Goal: Task Accomplishment & Management: Use online tool/utility

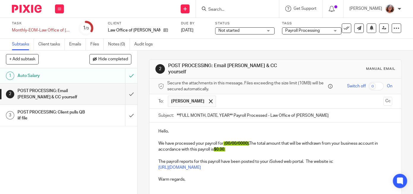
drag, startPoint x: 233, startPoint y: 111, endPoint x: 168, endPoint y: 115, distance: 65.2
click at [177, 115] on input "**FULL MONTH, DATE, YEAR** Payroll Processed - Law Office of Stuart Mann" at bounding box center [285, 115] width 216 height 13
type input "September 30, 2025 Payroll Processed - Law Office of Stuart Mann"
drag, startPoint x: 249, startPoint y: 140, endPoint x: 226, endPoint y: 141, distance: 22.6
click at [226, 142] on span "(00/00/0000)" at bounding box center [236, 144] width 24 height 4
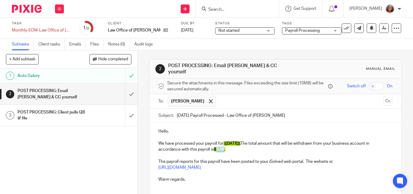
drag, startPoint x: 226, startPoint y: 147, endPoint x: 218, endPoint y: 147, distance: 8.6
click at [218, 147] on span "$0.00" at bounding box center [219, 149] width 10 height 4
drag, startPoint x: 237, startPoint y: 146, endPoint x: 217, endPoint y: 147, distance: 19.7
click at [217, 147] on p "We have processed your payroll for (9/30/25) . The total amount that will be wi…" at bounding box center [275, 147] width 234 height 12
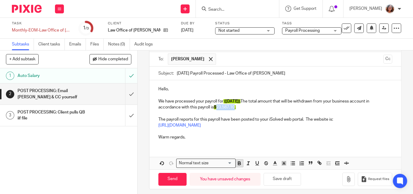
click at [241, 161] on icon "button" at bounding box center [239, 163] width 5 height 5
click at [284, 161] on icon "button" at bounding box center [283, 163] width 5 height 5
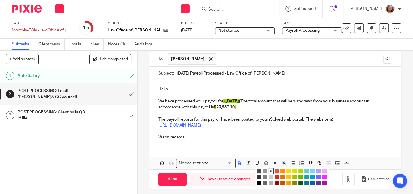
click at [302, 169] on li "color:#A4DD00" at bounding box center [300, 171] width 4 height 4
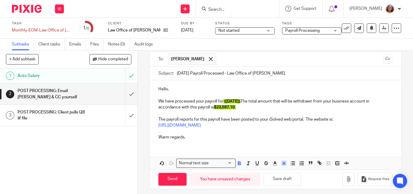
click at [308, 122] on p "https://payrollvault.myisolved.com/UserLogin.aspx" at bounding box center [275, 125] width 234 height 6
click at [171, 175] on input "Send" at bounding box center [172, 179] width 28 height 13
type input "Sent"
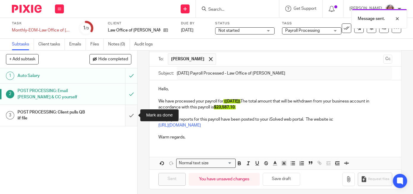
click at [133, 116] on input "submit" at bounding box center [68, 115] width 137 height 21
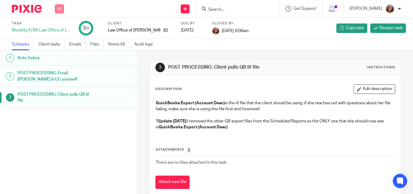
click at [62, 8] on button at bounding box center [59, 8] width 9 height 9
click at [59, 27] on link "Work" at bounding box center [56, 28] width 10 height 4
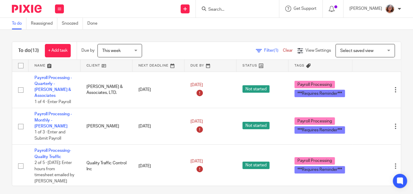
click at [90, 66] on link at bounding box center [107, 66] width 52 height 12
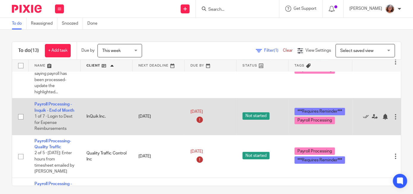
scroll to position [127, 0]
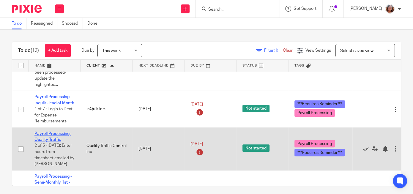
click at [58, 133] on link "Payroll Processing-Quality Traffic" at bounding box center [52, 137] width 37 height 10
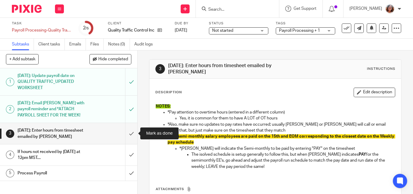
click at [129, 131] on input "submit" at bounding box center [68, 133] width 137 height 21
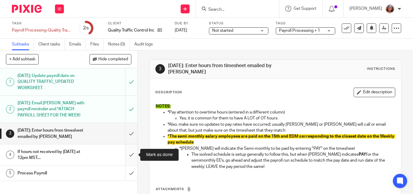
click at [133, 154] on input "submit" at bounding box center [68, 154] width 137 height 21
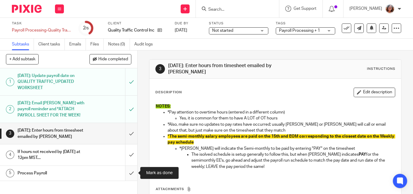
click at [134, 175] on input "submit" at bounding box center [68, 173] width 137 height 15
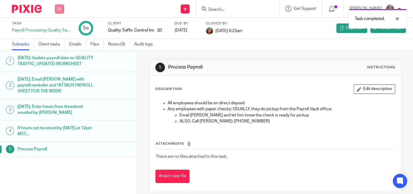
click at [62, 13] on button at bounding box center [59, 8] width 9 height 9
click at [58, 26] on link "Work" at bounding box center [56, 28] width 10 height 4
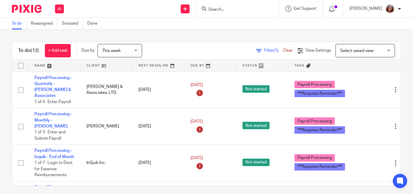
click at [91, 67] on link at bounding box center [107, 66] width 52 height 12
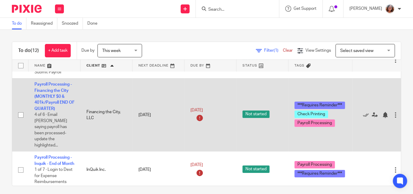
scroll to position [51, 0]
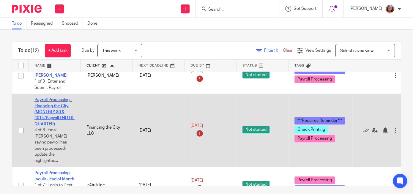
click at [55, 114] on link "Payroll Processing - Financing the City (MONTHLY $0 & 401k/Payroll END OF QUART…" at bounding box center [54, 112] width 40 height 28
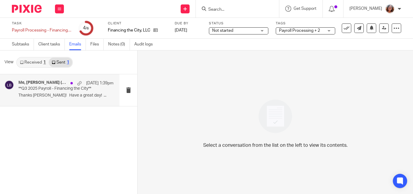
click at [43, 94] on p "Thanks [PERSON_NAME]! Have a great day! ..." at bounding box center [65, 95] width 95 height 5
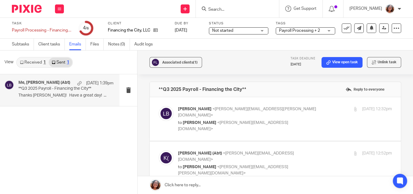
click at [276, 150] on p "[PERSON_NAME] (Abt) <[PERSON_NAME][EMAIL_ADDRESS][DOMAIN_NAME]>" at bounding box center [249, 156] width 143 height 12
checkbox input "true"
click at [279, 111] on p "[PERSON_NAME] <[PERSON_NAME][EMAIL_ADDRESS][PERSON_NAME][DOMAIN_NAME]>" at bounding box center [249, 112] width 143 height 12
checkbox input "true"
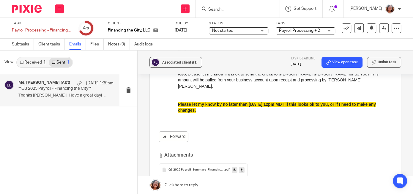
scroll to position [112, 0]
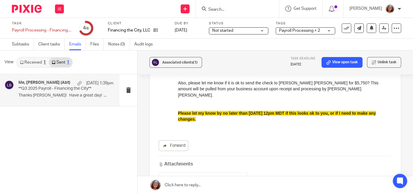
click at [189, 177] on span "Q3 2025 Payroll_Summary_Financing the City" at bounding box center [197, 179] width 56 height 4
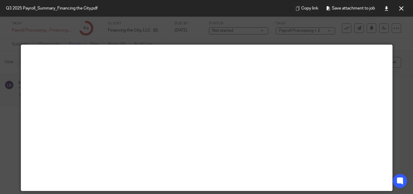
click at [403, 100] on div at bounding box center [206, 97] width 413 height 194
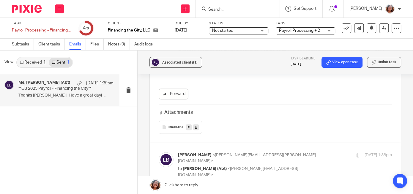
scroll to position [646, 0]
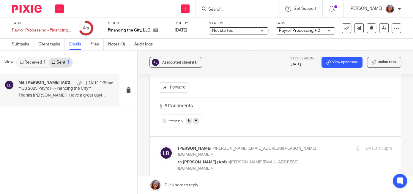
click at [293, 146] on p "[PERSON_NAME] <[PERSON_NAME][EMAIL_ADDRESS][PERSON_NAME][DOMAIN_NAME]>" at bounding box center [249, 152] width 143 height 12
checkbox input "true"
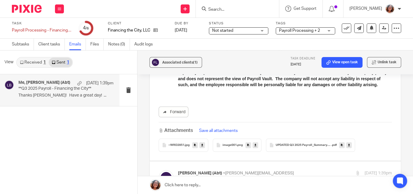
scroll to position [1292, 0]
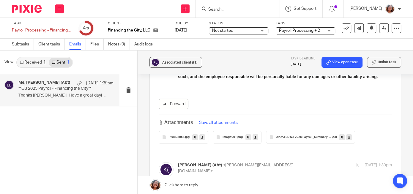
click at [297, 131] on div "UPDATED Q3 2025 Payroll_Summary_Financing the City .pdf" at bounding box center [310, 137] width 89 height 13
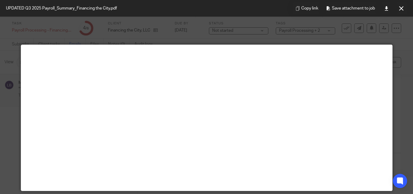
click at [399, 123] on div at bounding box center [206, 97] width 413 height 194
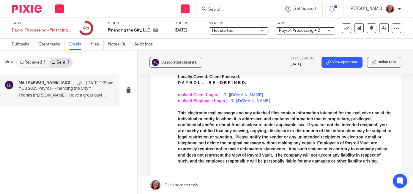
scroll to position [1264, 0]
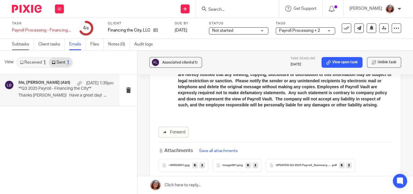
click at [18, 45] on link "Subtasks" at bounding box center [23, 45] width 22 height 12
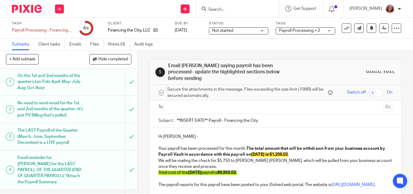
scroll to position [38, 0]
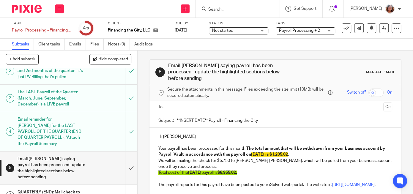
click at [90, 162] on div "Email Kari saying payroll has been processed- update the highlighted sections b…" at bounding box center [69, 168] width 102 height 27
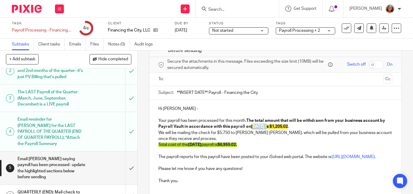
drag, startPoint x: 265, startPoint y: 119, endPoint x: 250, endPoint y: 120, distance: 14.3
click at [251, 125] on span "[DATE] is" at bounding box center [260, 127] width 18 height 4
drag, startPoint x: 205, startPoint y: 137, endPoint x: 190, endPoint y: 140, distance: 15.4
click at [190, 142] on p "Total cost of the 6/28/24 payroll is $6,955.02." at bounding box center [275, 145] width 234 height 6
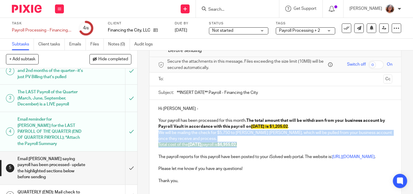
drag, startPoint x: 236, startPoint y: 138, endPoint x: 158, endPoint y: 127, distance: 78.7
click at [158, 127] on div "Hi Kari - Your payroll has been processed for this month. The total amount that…" at bounding box center [276, 144] width 252 height 89
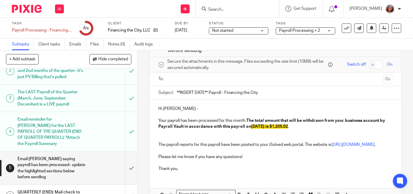
click at [164, 136] on p at bounding box center [275, 139] width 234 height 6
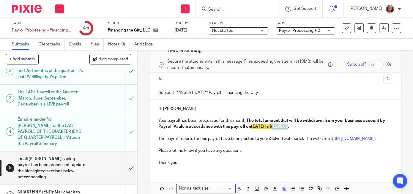
drag, startPoint x: 289, startPoint y: 119, endPoint x: 274, endPoint y: 120, distance: 14.9
click at [274, 125] on span "$1,205.02" at bounding box center [279, 127] width 18 height 4
drag, startPoint x: 289, startPoint y: 119, endPoint x: 273, endPoint y: 120, distance: 15.8
click at [273, 120] on p "Your payroll has been processed for this month. The total amount that will be w…" at bounding box center [275, 121] width 234 height 18
click at [240, 187] on icon "button" at bounding box center [239, 188] width 5 height 5
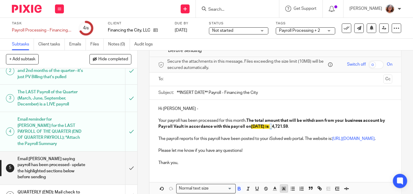
click at [285, 188] on icon "button" at bounding box center [283, 188] width 5 height 5
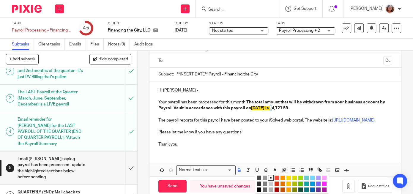
scroll to position [56, 0]
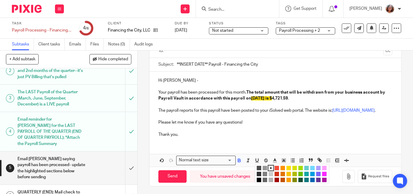
click at [290, 167] on li "color:#FCDC00" at bounding box center [289, 168] width 4 height 4
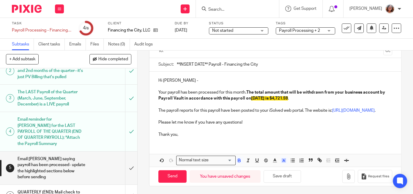
click at [365, 119] on p "Please let me know if you have any questions!" at bounding box center [275, 120] width 234 height 12
click at [159, 123] on p "Please let me know if you have any questions!" at bounding box center [275, 120] width 234 height 12
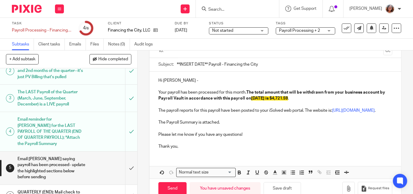
scroll to position [68, 0]
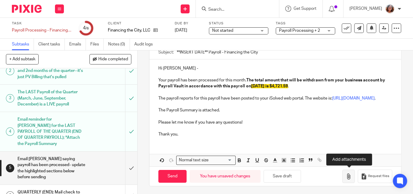
click at [352, 176] on icon "button" at bounding box center [349, 177] width 6 height 6
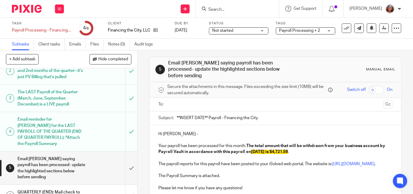
scroll to position [0, 0]
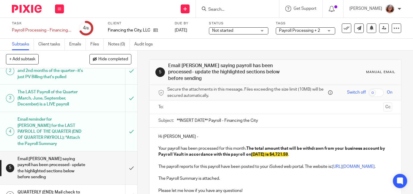
drag, startPoint x: 209, startPoint y: 113, endPoint x: 144, endPoint y: 110, distance: 64.6
click at [177, 114] on input "**INSERT DATE** Payroll - Financing the City" at bounding box center [285, 120] width 216 height 13
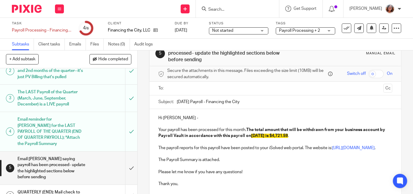
scroll to position [28, 0]
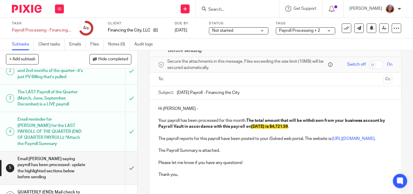
type input "9/30/25 Payroll - Financing the City"
click at [166, 149] on p "The Payroll Summary is attached." at bounding box center [275, 151] width 234 height 6
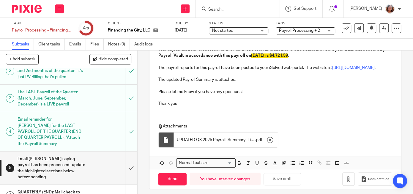
scroll to position [102, 0]
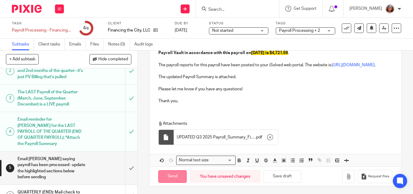
click at [177, 179] on input "Send" at bounding box center [172, 176] width 28 height 13
click at [175, 177] on input "Send" at bounding box center [172, 176] width 28 height 13
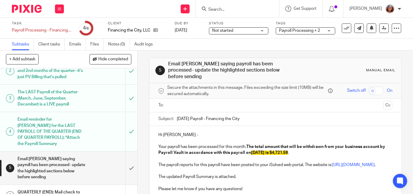
scroll to position [0, 0]
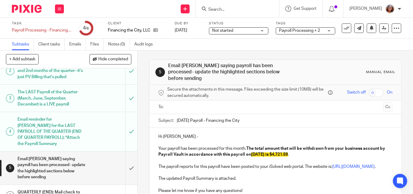
click at [190, 104] on input "text" at bounding box center [275, 107] width 212 height 7
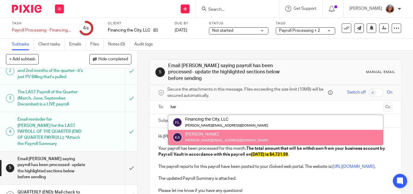
type input "kar"
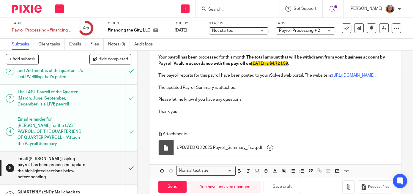
scroll to position [103, 0]
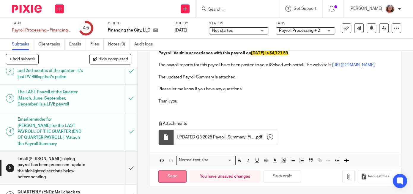
click at [177, 176] on input "Send" at bounding box center [172, 176] width 28 height 13
type input "Sent"
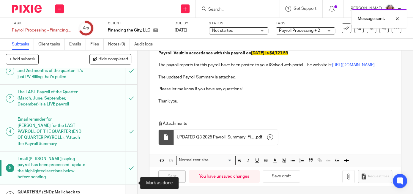
click at [133, 185] on input "submit" at bounding box center [68, 195] width 137 height 21
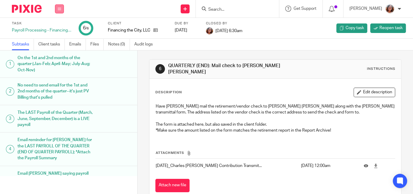
click at [58, 9] on button at bounding box center [59, 8] width 9 height 9
click at [59, 28] on link "Work" at bounding box center [56, 28] width 10 height 4
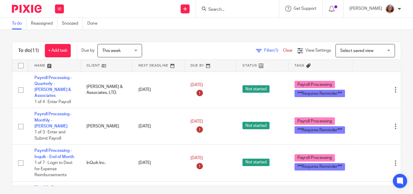
click at [97, 68] on link at bounding box center [107, 66] width 52 height 12
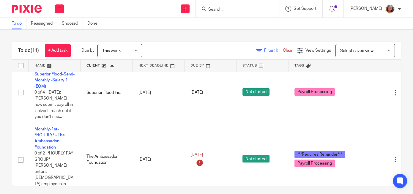
scroll to position [330, 0]
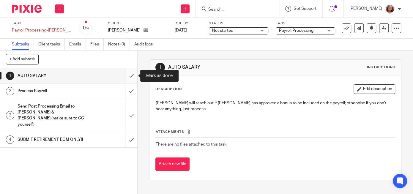
click at [132, 77] on input "submit" at bounding box center [68, 75] width 137 height 15
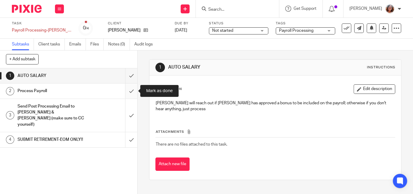
click at [130, 92] on input "submit" at bounding box center [68, 91] width 137 height 15
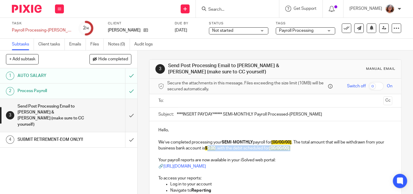
drag, startPoint x: 300, startPoint y: 149, endPoint x: 209, endPoint y: 148, distance: 91.0
click at [209, 148] on p "We’ve completed processing your SEMI-MONTHLY payroll for [00/00/00] . The total…" at bounding box center [275, 145] width 234 height 12
drag, startPoint x: 226, startPoint y: 147, endPoint x: 210, endPoint y: 148, distance: 15.8
click at [210, 148] on p "We’ve completed processing your SEMI-MONTHLY payroll for [00/00/00] . The total…" at bounding box center [275, 145] width 234 height 12
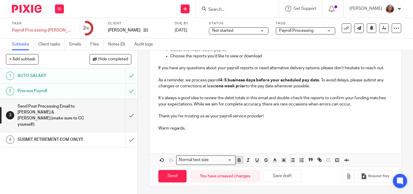
click at [239, 161] on icon "button" at bounding box center [239, 160] width 2 height 1
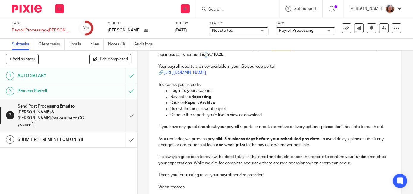
scroll to position [153, 0]
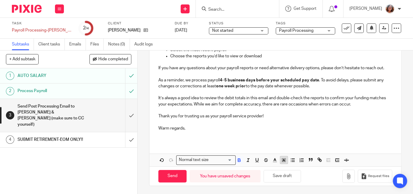
click at [285, 161] on icon "button" at bounding box center [283, 160] width 5 height 5
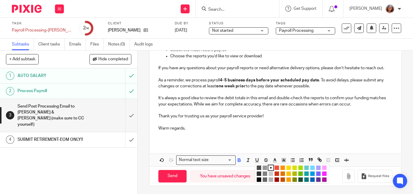
click at [289, 167] on li "color:#FCDC00" at bounding box center [289, 168] width 4 height 4
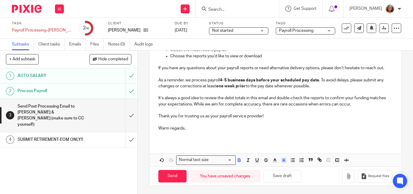
scroll to position [0, 0]
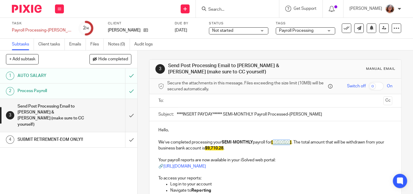
drag, startPoint x: 294, startPoint y: 142, endPoint x: 276, endPoint y: 142, distance: 18.2
click at [276, 142] on span "[00/00/00]" at bounding box center [281, 142] width 20 height 4
drag, startPoint x: 216, startPoint y: 113, endPoint x: 161, endPoint y: 117, distance: 55.2
click at [177, 117] on input "****INSERT PAYDAY****** SEMI-MONTHLY Payroll Processed-Timothy J Nielsen" at bounding box center [285, 114] width 216 height 13
type input "9/30/25**** SEMI-MONTHLY Payroll Processed-Timothy J Nielsen"
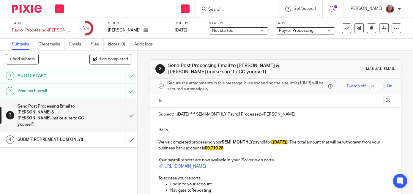
click at [190, 101] on input "text" at bounding box center [275, 101] width 212 height 7
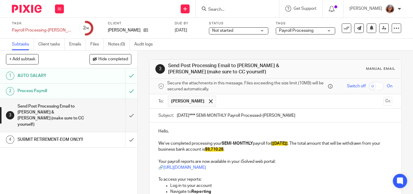
click at [221, 103] on input "text" at bounding box center [300, 102] width 162 height 12
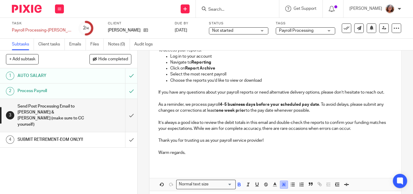
scroll to position [154, 0]
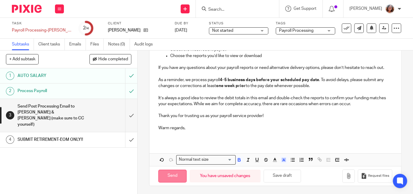
click at [176, 175] on input "Send" at bounding box center [172, 176] width 28 height 13
type input "Sent"
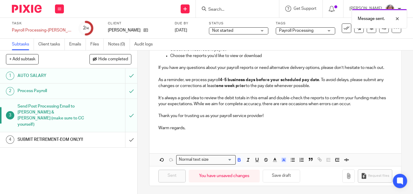
scroll to position [13, 0]
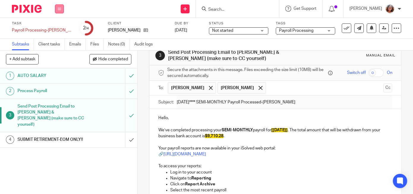
click at [62, 10] on button at bounding box center [59, 8] width 9 height 9
click at [54, 26] on link "Work" at bounding box center [56, 28] width 10 height 4
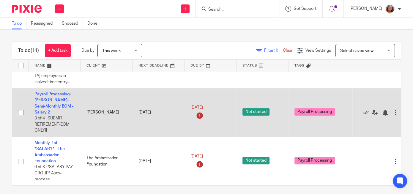
scroll to position [153, 0]
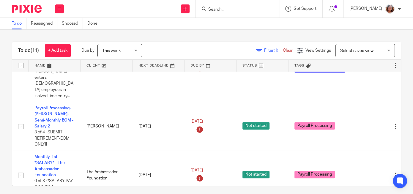
click at [95, 67] on link at bounding box center [107, 66] width 52 height 12
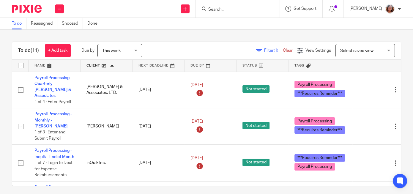
click link
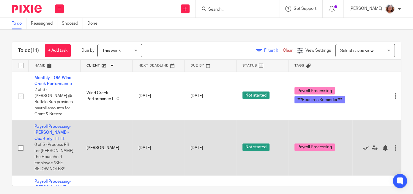
click at [55, 131] on td "Payroll Processing-[PERSON_NAME]-Quarterly HH EE 0 of 5 · Process PR for [PERSO…" at bounding box center [55, 148] width 52 height 55
click at [56, 133] on link "Payroll Processing-[PERSON_NAME]-Quarterly HH EE" at bounding box center [52, 133] width 37 height 16
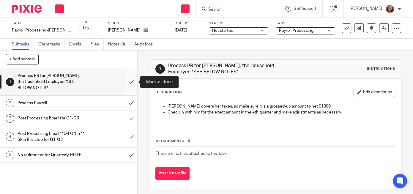
click at [132, 81] on input "submit" at bounding box center [68, 81] width 137 height 27
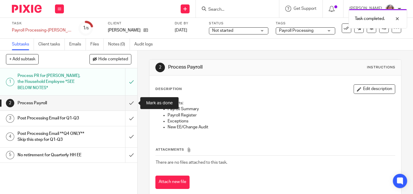
click at [131, 104] on input "submit" at bounding box center [68, 103] width 137 height 15
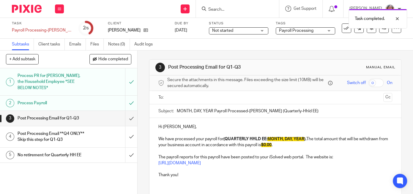
drag, startPoint x: 213, startPoint y: 109, endPoint x: 176, endPoint y: 111, distance: 36.3
click at [177, 111] on input "MONTH, DAY, YEAR Payroll Processed-[PERSON_NAME] (Quarterly-Hhld EE)" at bounding box center [285, 110] width 216 height 13
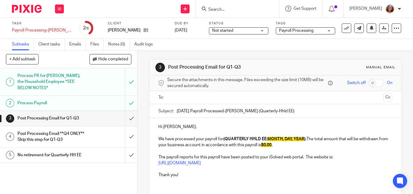
type input "September 30, 2025 Payroll Processed-Timothy J Nielsen (Quarterly-Hhld EE)"
drag, startPoint x: 308, startPoint y: 139, endPoint x: 271, endPoint y: 138, distance: 36.9
click at [271, 138] on strong "(QUARTERLY HHLD EE: MONTH, DAY, YEAR )." at bounding box center [265, 139] width 83 height 4
drag, startPoint x: 283, startPoint y: 145, endPoint x: 276, endPoint y: 146, distance: 7.5
click at [246, 146] on strong "$0.00 ." at bounding box center [240, 145] width 11 height 4
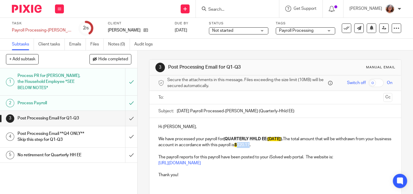
drag, startPoint x: 287, startPoint y: 144, endPoint x: 275, endPoint y: 146, distance: 12.1
click at [275, 146] on p "We have processed your payroll for (QUARTERLY HHLD EE: September 30, 2025 ). Th…" at bounding box center [275, 142] width 234 height 12
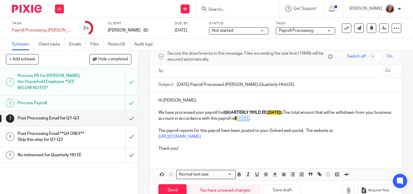
scroll to position [41, 0]
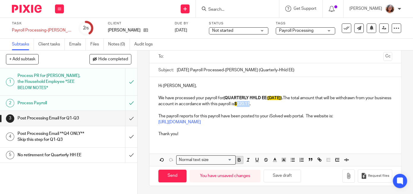
click at [241, 160] on icon "button" at bounding box center [239, 160] width 2 height 1
click at [282, 159] on icon "button" at bounding box center [283, 159] width 5 height 5
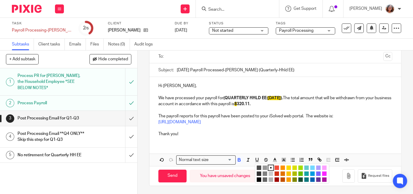
click at [288, 168] on li "color:#FCDC00" at bounding box center [289, 168] width 4 height 4
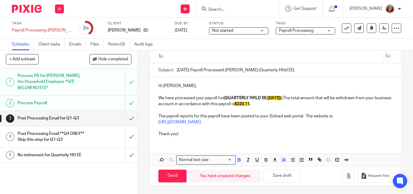
drag, startPoint x: 336, startPoint y: 138, endPoint x: 340, endPoint y: 138, distance: 3.9
click at [337, 138] on div "Hi Tim, We have processed your payroll for (QUARTERLY HHLD EE: September 30, 20…" at bounding box center [276, 109] width 252 height 65
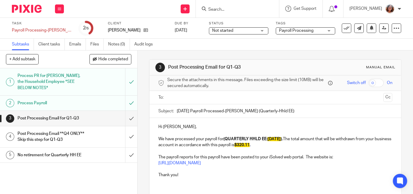
click at [200, 99] on input "text" at bounding box center [275, 97] width 212 height 7
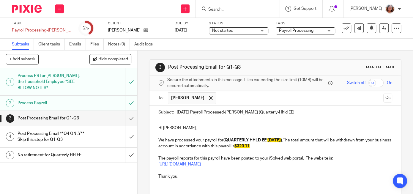
click at [219, 96] on input "text" at bounding box center [300, 98] width 162 height 12
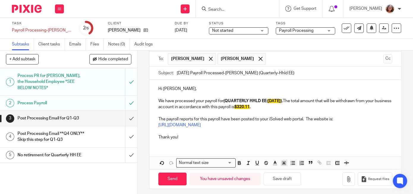
scroll to position [42, 0]
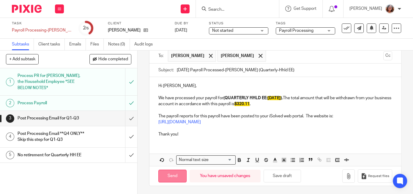
click at [178, 176] on input "Send" at bounding box center [172, 176] width 28 height 13
type input "Sent"
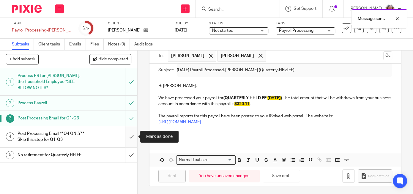
click at [132, 135] on input "submit" at bounding box center [68, 136] width 137 height 21
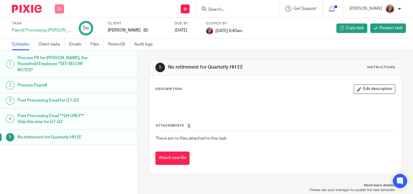
click at [59, 12] on button at bounding box center [59, 8] width 9 height 9
click at [59, 28] on link "Work" at bounding box center [56, 28] width 10 height 4
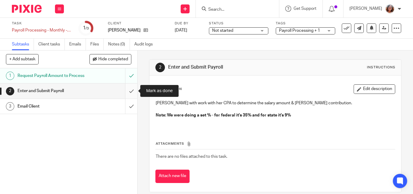
click at [132, 93] on input "submit" at bounding box center [68, 91] width 137 height 15
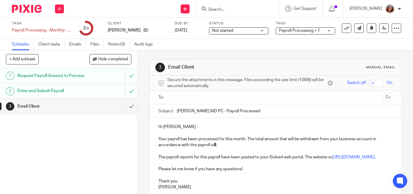
click at [177, 109] on input "Christine Lamoureux MD PC - Payroll Processed" at bounding box center [285, 110] width 216 height 13
type input "9/30/25 Christine Lamoureux MD PC - Payroll Processed"
click at [218, 145] on p "Your payroll has been processed for this month. The total amount that will be w…" at bounding box center [275, 139] width 234 height 18
drag, startPoint x: 237, startPoint y: 144, endPoint x: 219, endPoint y: 144, distance: 18.7
click at [219, 144] on p "Your payroll has been processed for this month. The total amount that will be w…" at bounding box center [275, 139] width 234 height 18
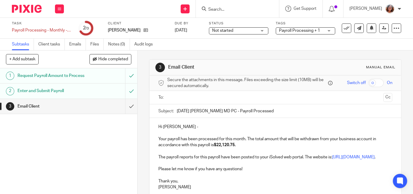
click at [179, 95] on input "text" at bounding box center [275, 97] width 212 height 7
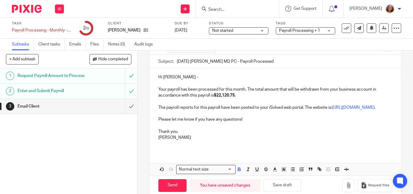
scroll to position [56, 0]
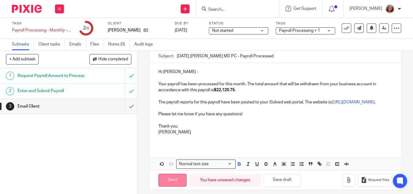
click at [176, 186] on input "Send" at bounding box center [172, 180] width 28 height 13
type input "Sent"
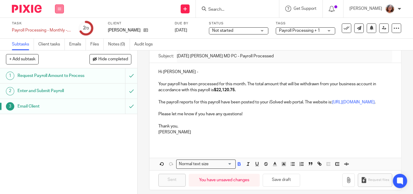
click at [56, 12] on button at bounding box center [59, 8] width 9 height 9
click at [57, 26] on link "Work" at bounding box center [56, 28] width 10 height 4
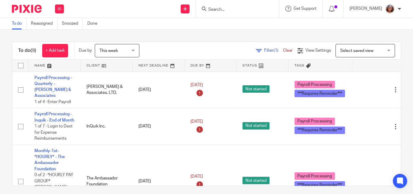
click at [90, 66] on link at bounding box center [107, 66] width 52 height 12
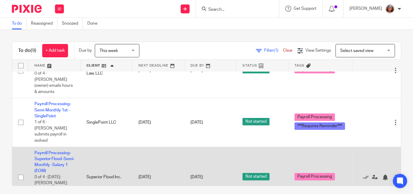
scroll to position [127, 0]
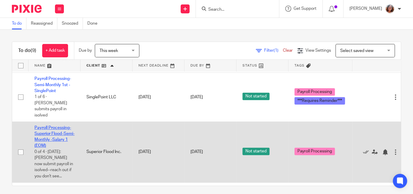
click at [46, 128] on link "Payroll Processing-Superior Flood-Semi-Monthly -Salary 1 (EOM)" at bounding box center [54, 137] width 40 height 22
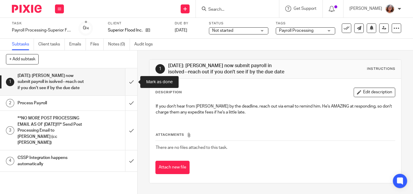
click at [132, 79] on input "submit" at bounding box center [68, 81] width 137 height 27
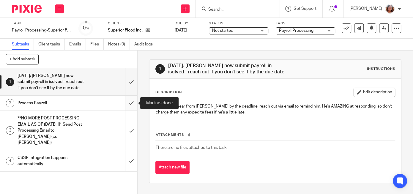
click at [131, 106] on input "submit" at bounding box center [68, 103] width 137 height 15
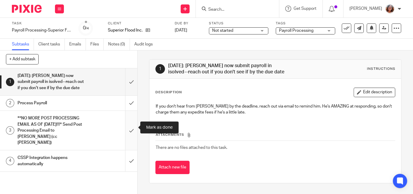
click at [132, 124] on input "submit" at bounding box center [68, 130] width 137 height 39
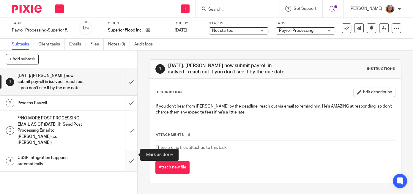
click at [134, 154] on input "submit" at bounding box center [68, 160] width 137 height 21
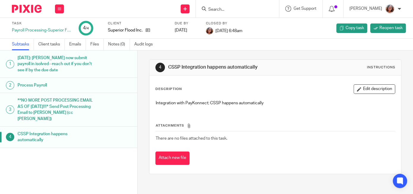
click at [59, 12] on button at bounding box center [59, 8] width 9 height 9
click at [61, 27] on link "Work" at bounding box center [56, 28] width 10 height 4
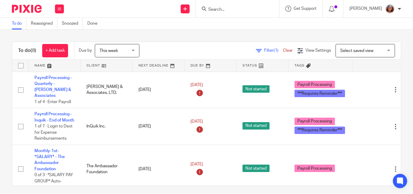
click at [95, 66] on link at bounding box center [107, 66] width 52 height 12
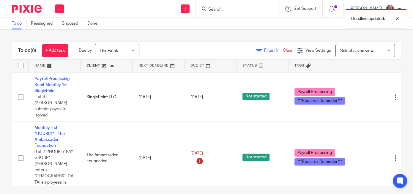
scroll to position [153, 0]
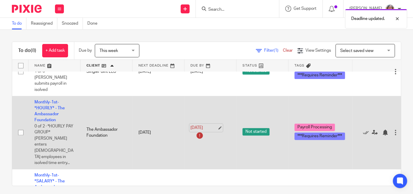
click at [217, 125] on link "[DATE]" at bounding box center [204, 128] width 27 height 6
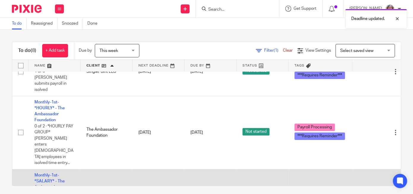
scroll to position [178, 0]
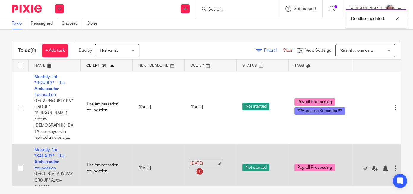
click at [217, 161] on link "[DATE]" at bounding box center [204, 164] width 27 height 6
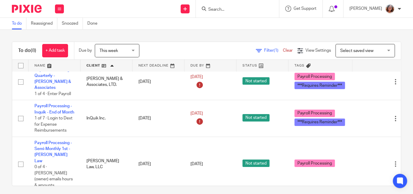
scroll to position [0, 0]
